Goal: Transaction & Acquisition: Obtain resource

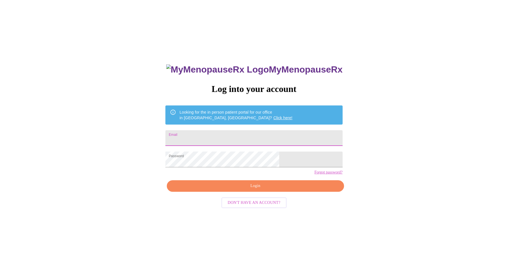
click at [231, 136] on input "Email" at bounding box center [253, 138] width 177 height 16
type input "smithsuellen@hotmail.com"
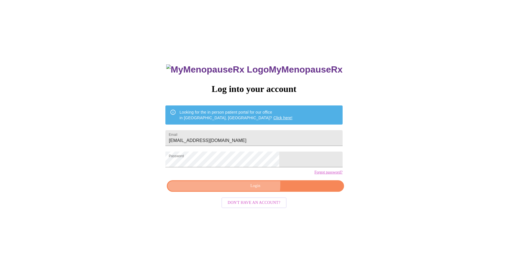
click at [254, 190] on span "Login" at bounding box center [255, 186] width 164 height 7
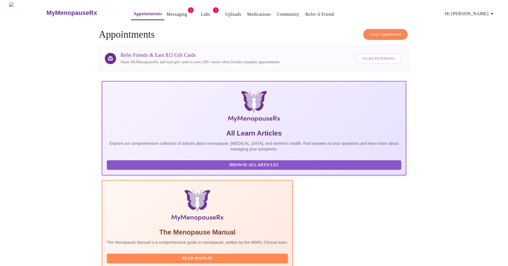
click at [166, 10] on link "Messaging" at bounding box center [176, 14] width 21 height 8
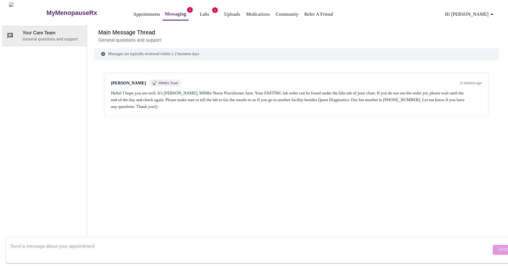
click at [200, 11] on link "Labs" at bounding box center [204, 14] width 9 height 8
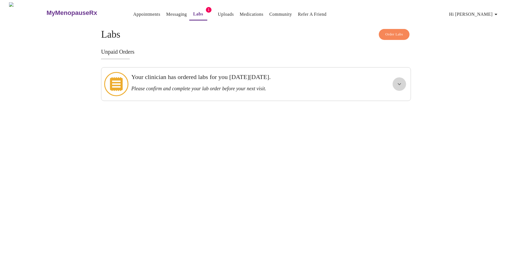
click at [401, 81] on icon "show more" at bounding box center [399, 84] width 7 height 7
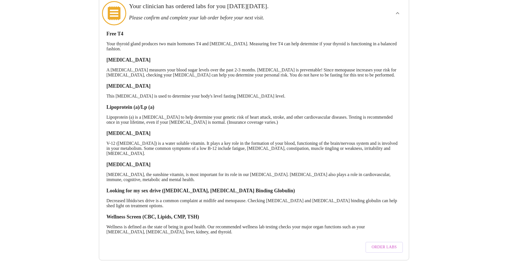
scroll to position [81, 0]
click at [389, 244] on span "Order Labs" at bounding box center [384, 247] width 25 height 7
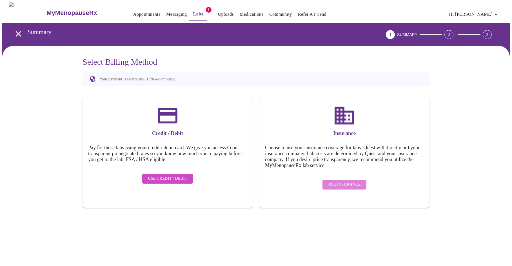
click at [345, 181] on span "Use Insurance" at bounding box center [344, 184] width 32 height 7
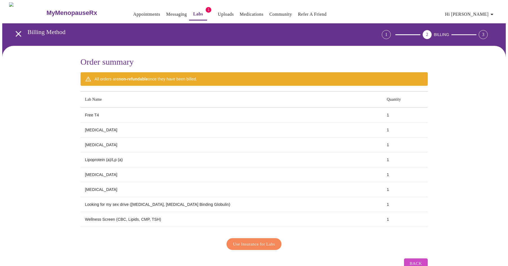
click at [245, 241] on span "Use Insurance for Labs" at bounding box center [254, 244] width 42 height 7
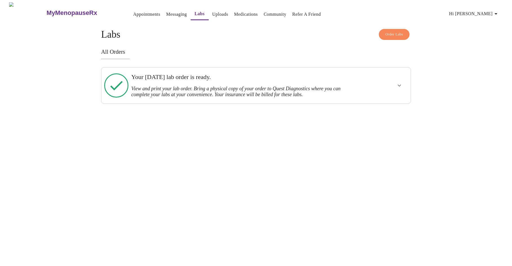
click at [398, 85] on icon "show more" at bounding box center [399, 85] width 7 height 7
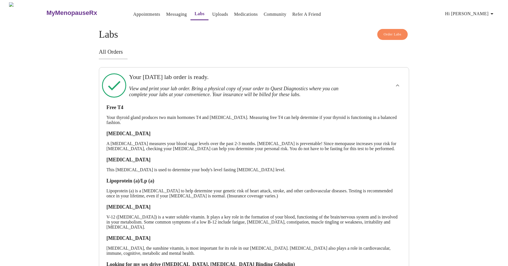
click at [400, 84] on icon "show more" at bounding box center [397, 85] width 7 height 7
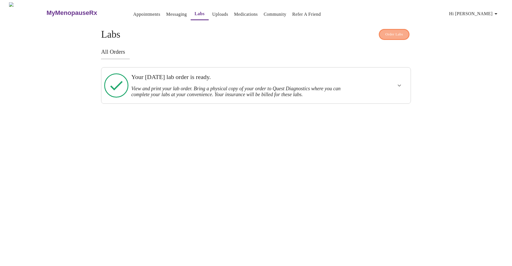
click at [394, 31] on span "Order Labs" at bounding box center [394, 34] width 18 height 6
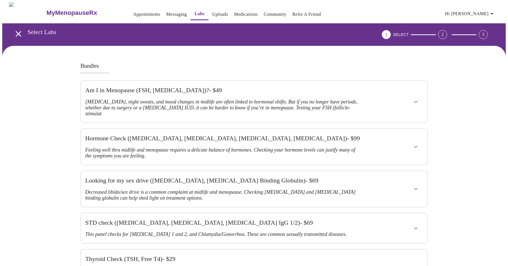
click at [17, 30] on icon "open drawer" at bounding box center [19, 34] width 10 height 10
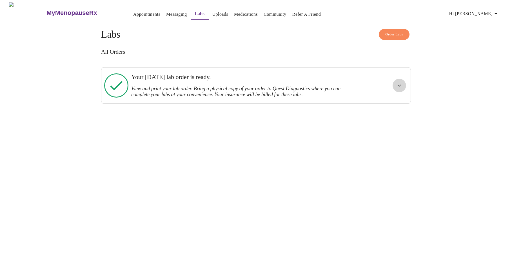
click at [400, 85] on icon "show more" at bounding box center [399, 85] width 7 height 7
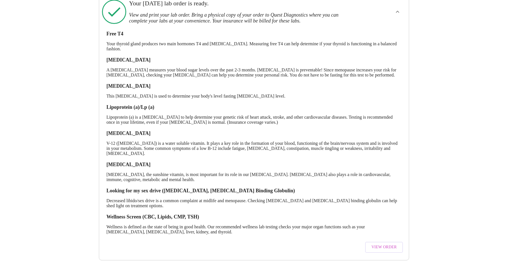
scroll to position [87, 0]
click at [390, 244] on span "View Order" at bounding box center [383, 247] width 25 height 7
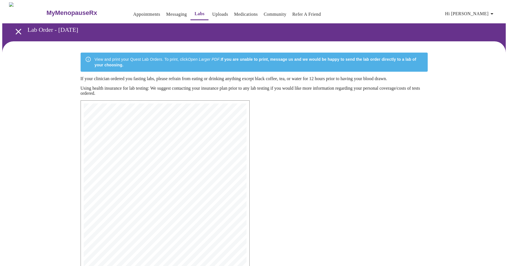
drag, startPoint x: 252, startPoint y: 197, endPoint x: 296, endPoint y: 168, distance: 53.0
click at [296, 168] on div "MyMenopauseRx Medical Group 1604 N Main St Wheaton, IL 60187 Phone: (630) 480-0…" at bounding box center [254, 217] width 356 height 243
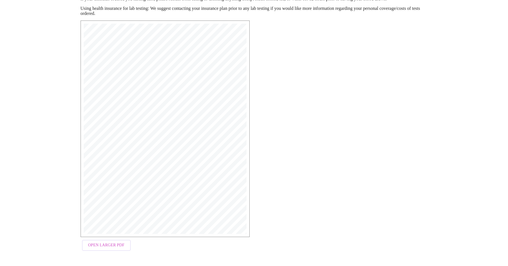
click at [107, 244] on span "Open Larger PDF" at bounding box center [106, 245] width 36 height 7
click at [99, 246] on span "Open Larger PDF" at bounding box center [106, 245] width 36 height 7
